Goal: Feedback & Contribution: Submit feedback/report problem

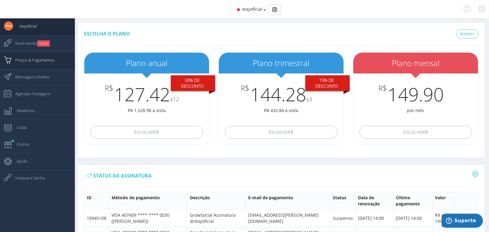
click at [48, 61] on span "Preços & Pagamentos" at bounding box center [31, 59] width 45 height 15
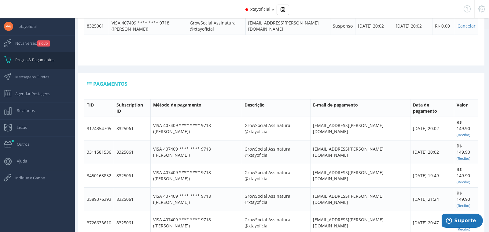
scroll to position [140, 0]
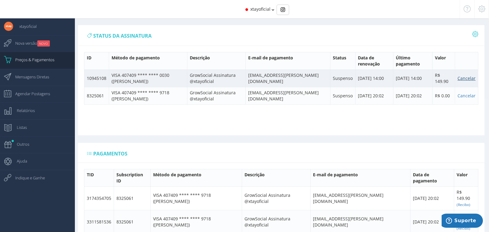
click at [470, 80] on link "Cancelar" at bounding box center [467, 78] width 18 height 6
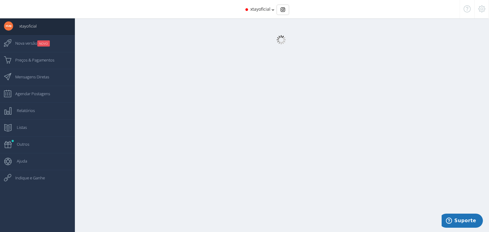
select select "359"
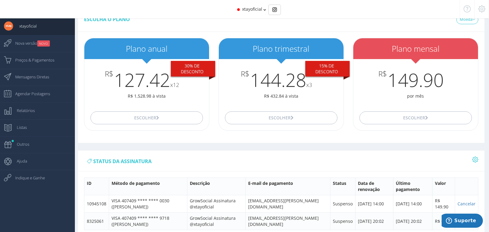
click at [483, 11] on icon at bounding box center [482, 9] width 7 height 4
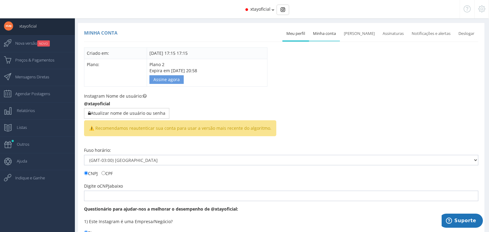
click at [326, 34] on link "Minha conta" at bounding box center [324, 33] width 31 height 13
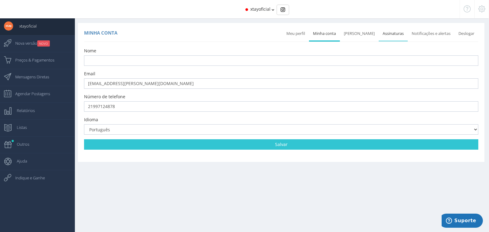
click at [391, 35] on link "Assinaturas" at bounding box center [393, 33] width 29 height 13
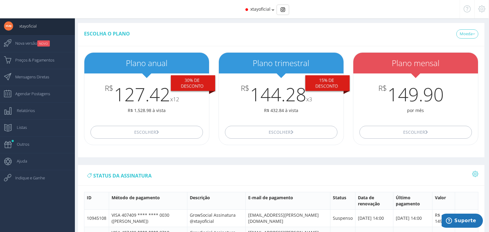
click at [487, 9] on div at bounding box center [482, 9] width 15 height 18
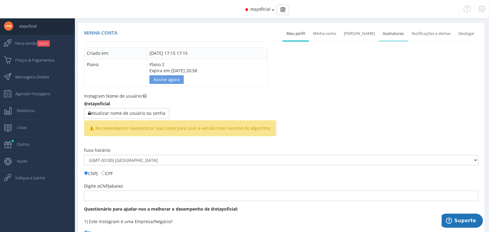
click at [395, 33] on link "Assinaturas" at bounding box center [393, 33] width 29 height 13
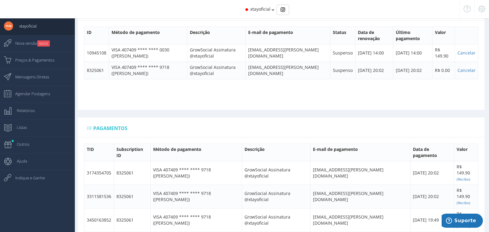
scroll to position [164, 0]
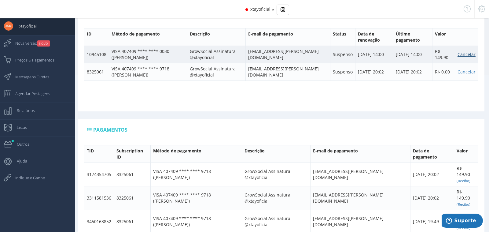
click at [471, 55] on link "Cancelar" at bounding box center [467, 54] width 18 height 6
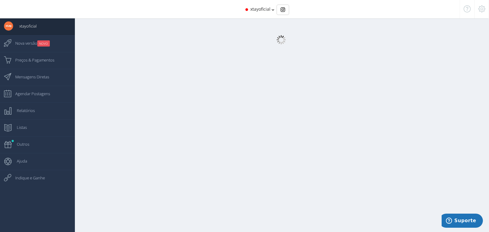
select select "359"
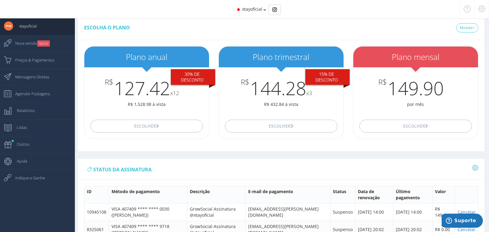
click at [479, 8] on icon at bounding box center [482, 9] width 7 height 4
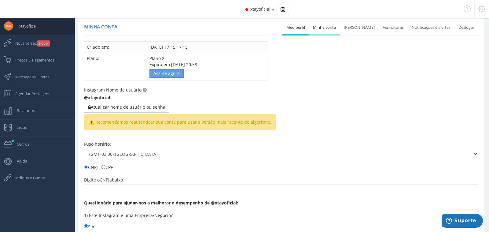
click at [326, 26] on link "Minha conta" at bounding box center [324, 27] width 31 height 13
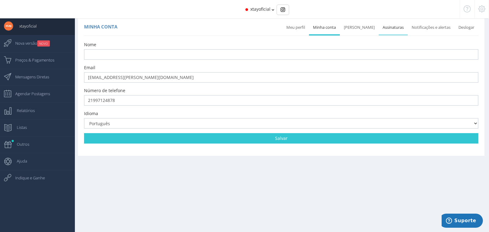
click at [391, 29] on link "Assinaturas" at bounding box center [393, 27] width 29 height 13
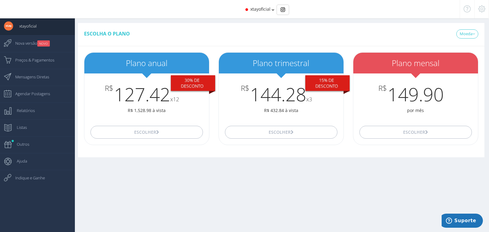
click at [480, 7] on icon at bounding box center [482, 9] width 7 height 4
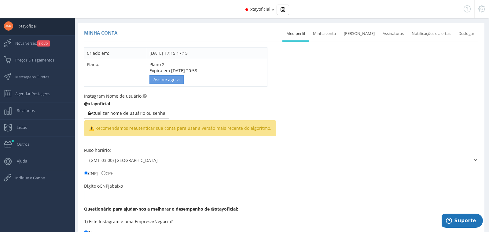
click at [363, 61] on div "Criado em: 04/07/2023 17:15 17:15 Plano: Plano 2 Expira em 24/06/2025 20:58 Ass…" at bounding box center [281, 66] width 395 height 39
click at [326, 36] on link "Minha conta" at bounding box center [324, 33] width 31 height 13
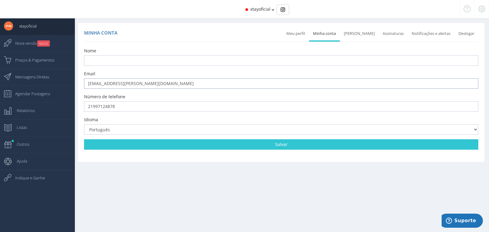
click at [195, 80] on input "[EMAIL_ADDRESS][PERSON_NAME][DOMAIN_NAME]" at bounding box center [281, 83] width 395 height 10
type input "marketing@xtay.com.br"
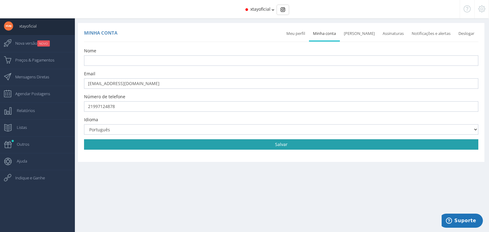
click at [195, 146] on link "Salvar" at bounding box center [281, 144] width 395 height 10
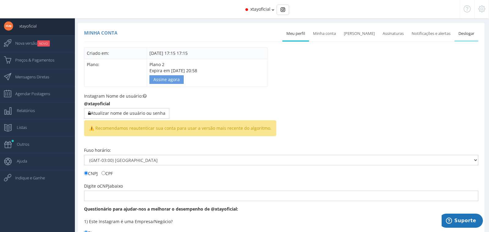
click at [465, 34] on link "Deslogar" at bounding box center [467, 33] width 24 height 13
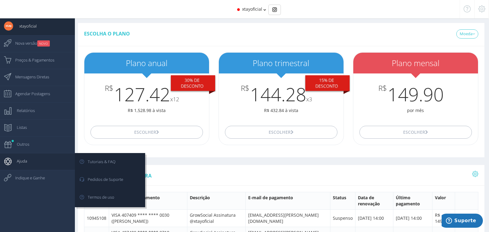
click at [52, 165] on link "Ajuda" at bounding box center [37, 161] width 75 height 17
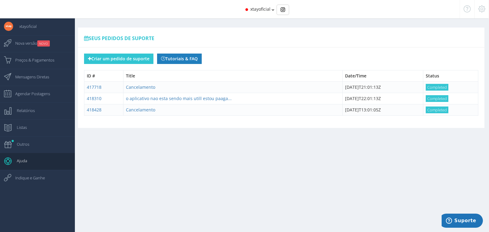
click at [184, 54] on link "Tutoriais & FAQ" at bounding box center [179, 59] width 45 height 10
click at [51, 64] on span "Preços & Pagamentos" at bounding box center [31, 59] width 45 height 15
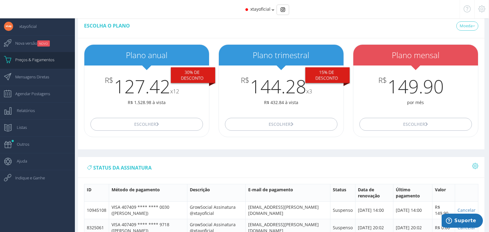
scroll to position [8, 0]
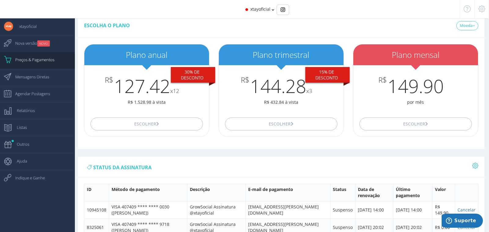
click at [467, 11] on icon at bounding box center [467, 9] width 7 height 4
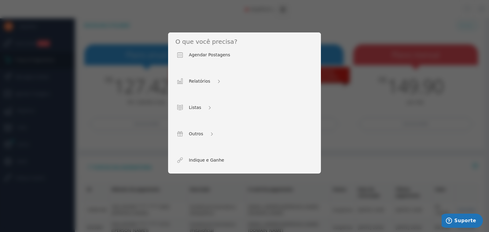
scroll to position [203, 0]
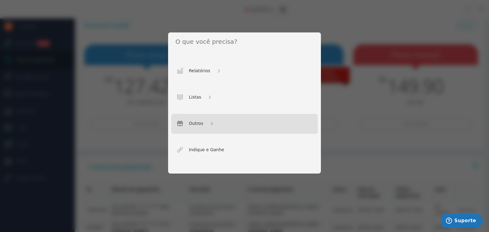
click at [223, 128] on div "Outros" at bounding box center [244, 124] width 147 height 20
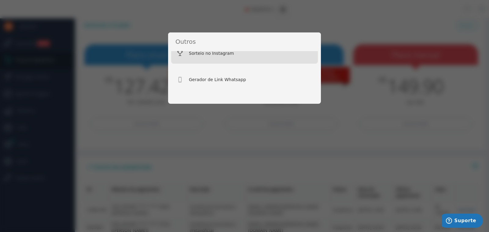
scroll to position [0, 0]
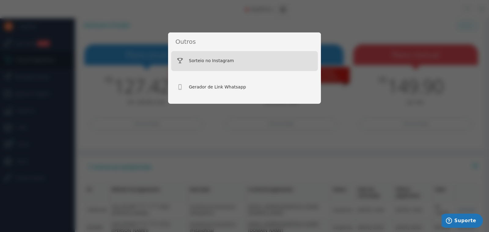
click at [317, 138] on div "Sorteio no Instagram Gerador de Link Whatsapp" at bounding box center [244, 116] width 489 height 232
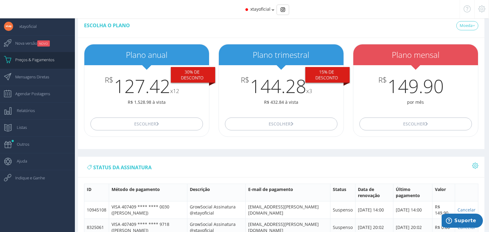
click at [482, 11] on icon at bounding box center [482, 9] width 7 height 4
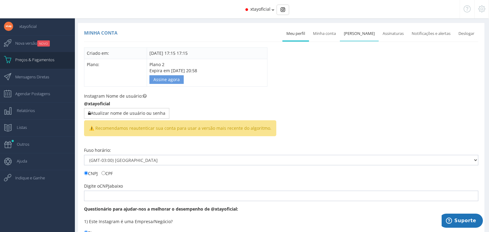
click at [366, 34] on link "[PERSON_NAME]" at bounding box center [359, 33] width 39 height 13
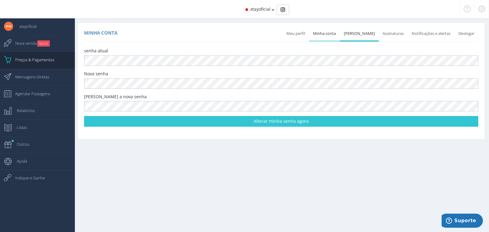
click at [334, 31] on link "Minha conta" at bounding box center [324, 33] width 31 height 13
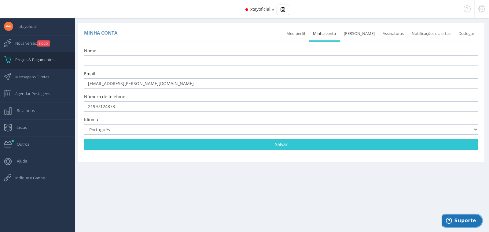
click at [462, 222] on span "Suporte" at bounding box center [466, 221] width 22 height 6
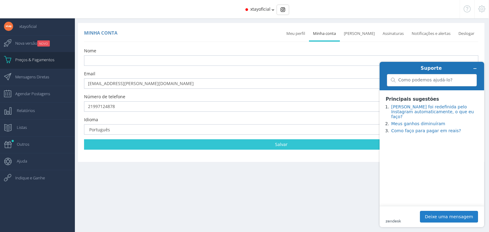
click at [440, 212] on button "Deixe uma mensagem" at bounding box center [449, 217] width 58 height 12
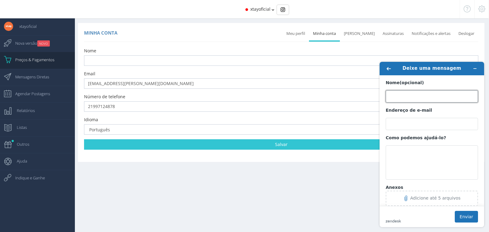
click at [412, 95] on input "Nome (opcional)" at bounding box center [432, 96] width 92 height 12
type input "[PERSON_NAME]"
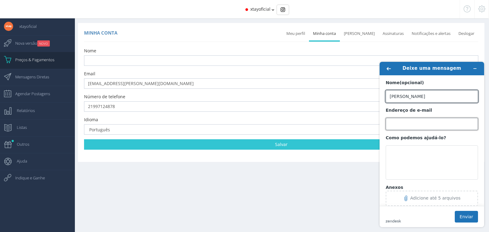
click at [406, 127] on input "Endereço de e-mail" at bounding box center [432, 124] width 92 height 12
type input "[EMAIL_ADDRESS][PERSON_NAME][DOMAIN_NAME]"
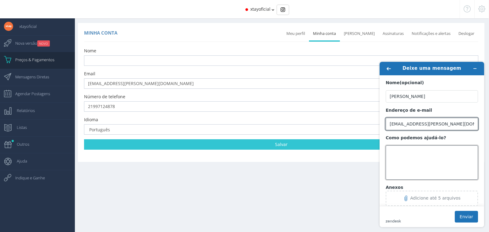
click at [403, 151] on textarea "Como podemos ajudá-lo?" at bounding box center [432, 162] width 92 height 34
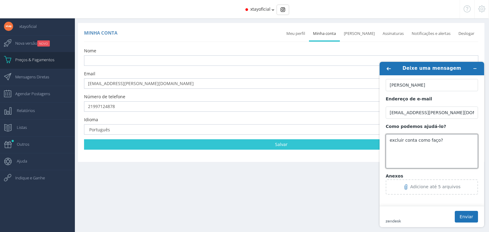
scroll to position [6, 0]
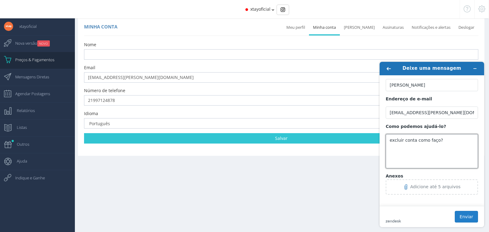
type textarea "excluir conta como faço?"
click at [465, 212] on button "Enviar" at bounding box center [466, 217] width 23 height 12
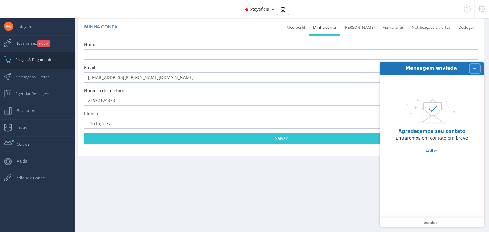
click at [472, 68] on button "Minimizar widget" at bounding box center [475, 68] width 10 height 9
